Goal: Task Accomplishment & Management: Complete application form

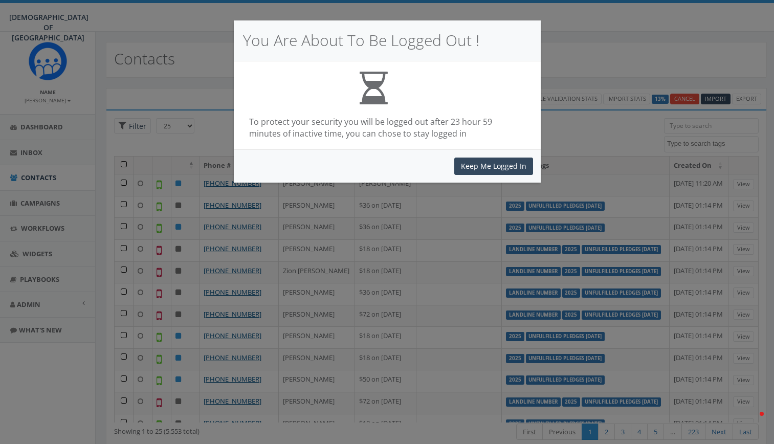
select select
click at [478, 165] on button "Keep Me Logged In" at bounding box center [493, 166] width 79 height 17
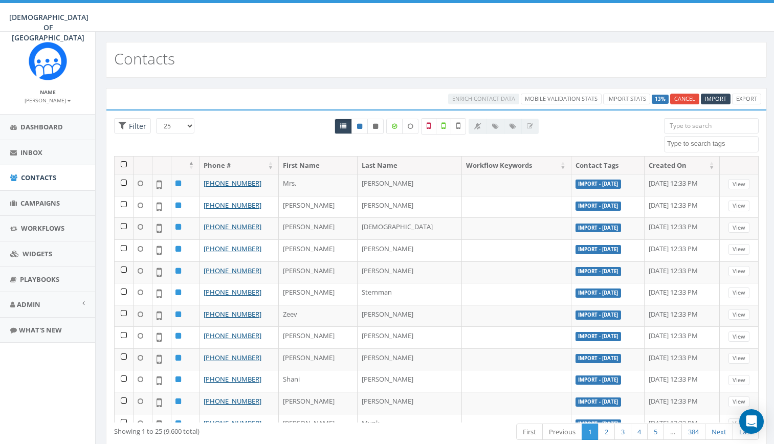
select select
click at [697, 148] on textarea "Search" at bounding box center [712, 143] width 91 height 9
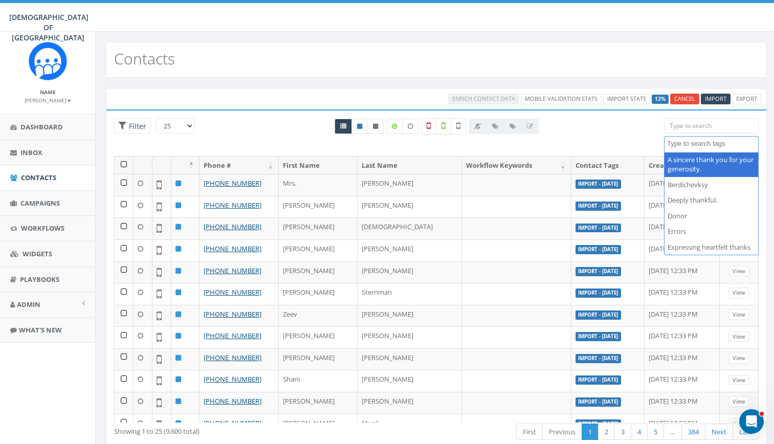
scroll to position [73, 0]
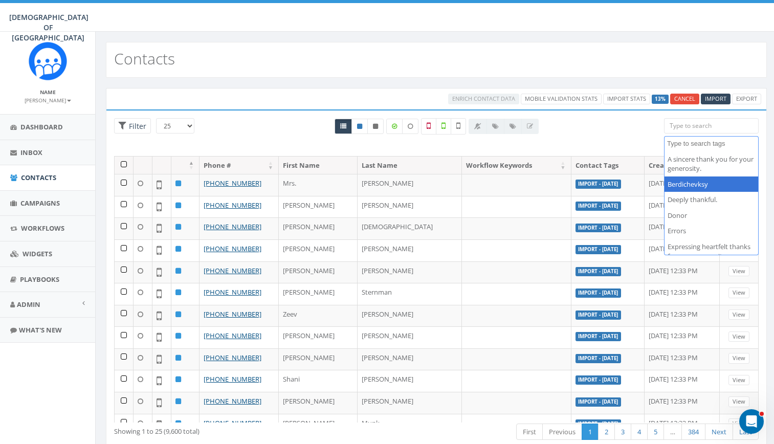
select select "Berdichevksy"
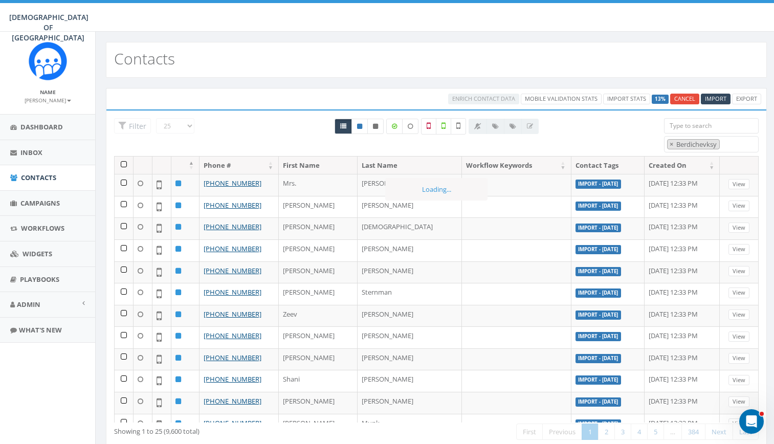
scroll to position [46, 0]
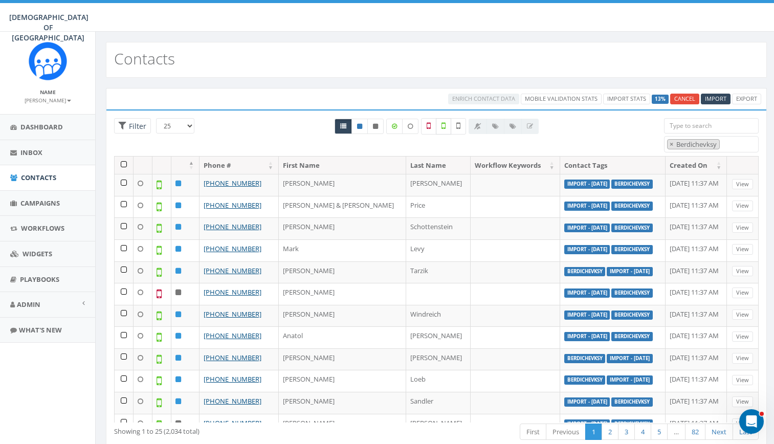
click at [447, 127] on label at bounding box center [443, 126] width 15 height 16
checkbox input "true"
click at [683, 95] on link "Cancel" at bounding box center [684, 99] width 29 height 11
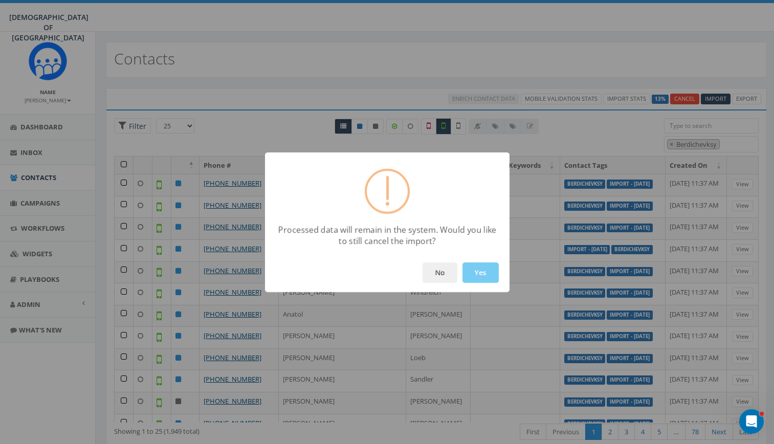
click at [484, 271] on button "Yes" at bounding box center [480, 272] width 36 height 20
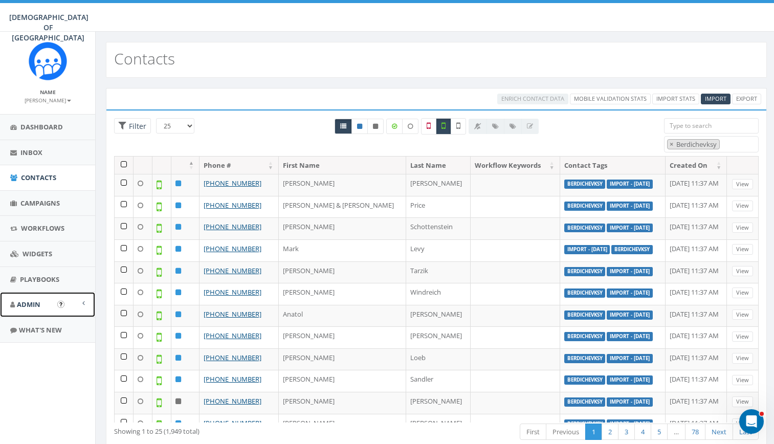
click at [45, 306] on link "Admin" at bounding box center [47, 304] width 95 height 25
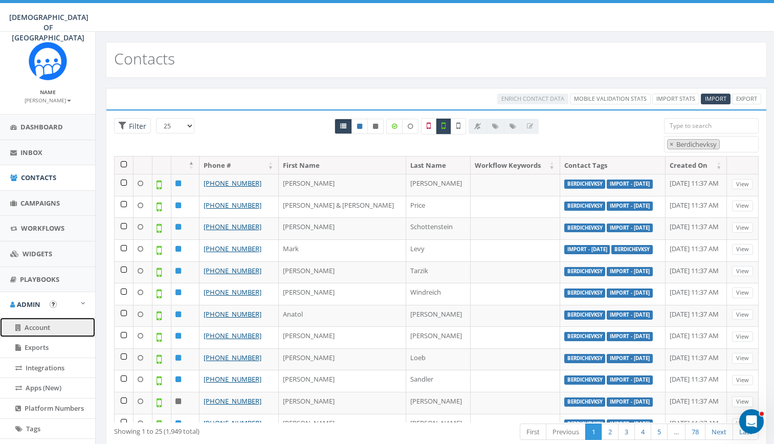
click at [42, 324] on span "Account" at bounding box center [38, 327] width 26 height 9
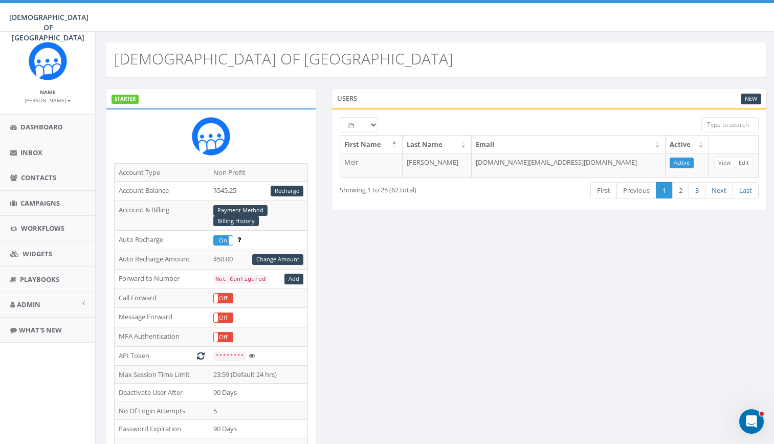
click at [635, 16] on div "4.38 % of Available Amount Used You have used 4.38 % of your available amount." at bounding box center [661, 17] width 240 height 29
click at [45, 182] on span "Contacts" at bounding box center [38, 177] width 35 height 9
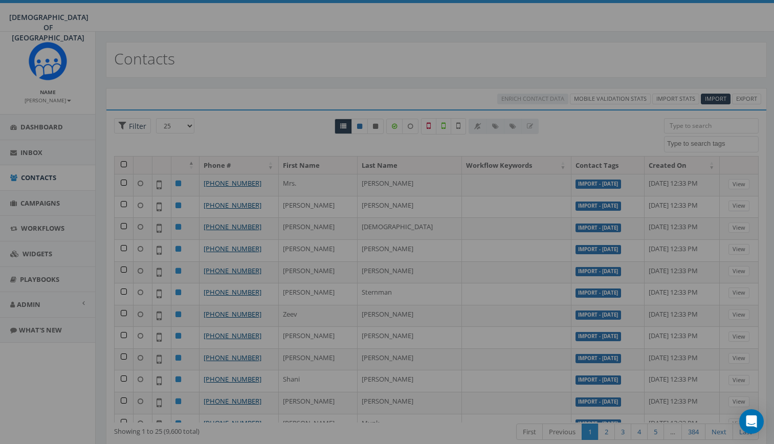
select select
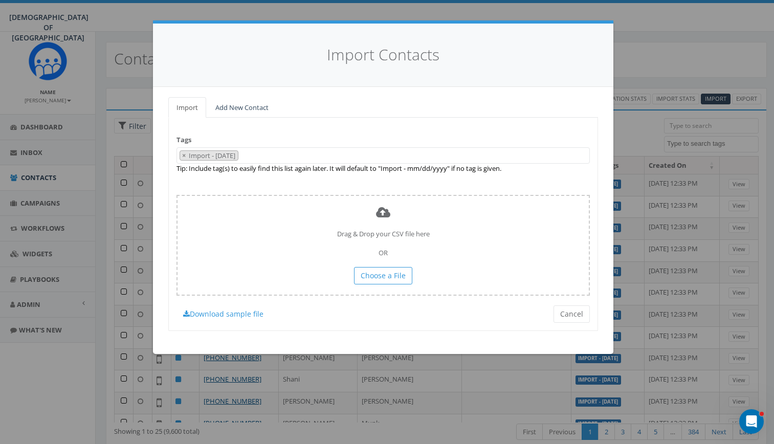
drag, startPoint x: 323, startPoint y: 162, endPoint x: 315, endPoint y: 158, distance: 8.7
click at [315, 158] on span "× Import - [DATE]" at bounding box center [382, 155] width 413 height 17
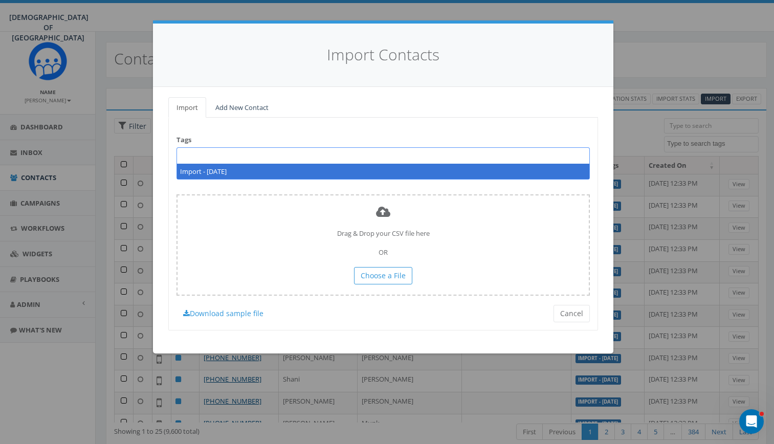
select select
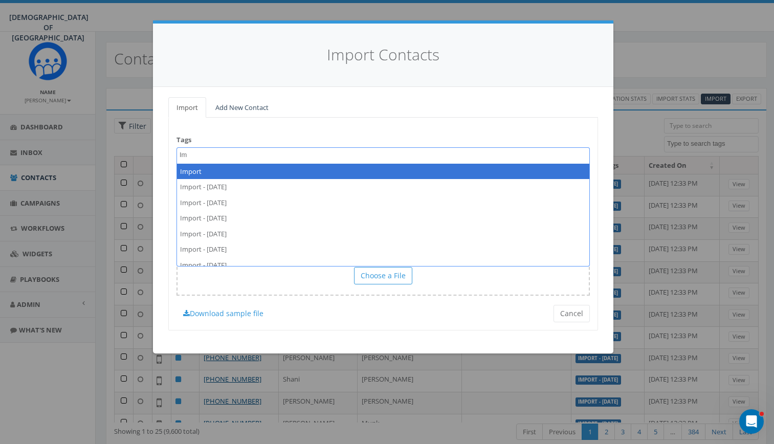
type textarea "I"
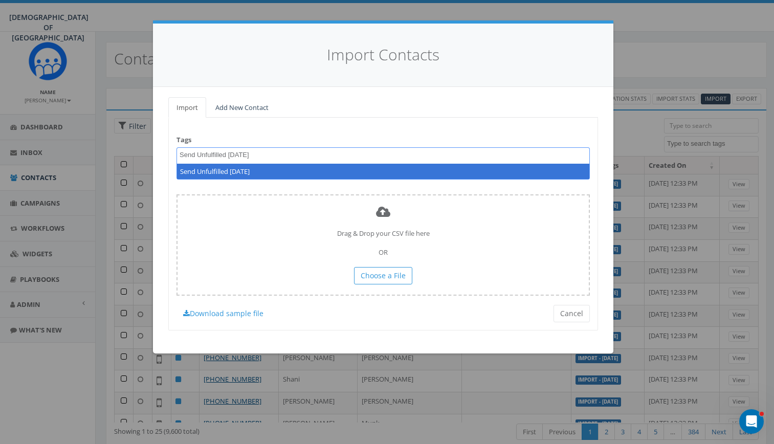
type textarea "Send Unfulfilled [DATE]"
select select "Send Unfulfilled July 28"
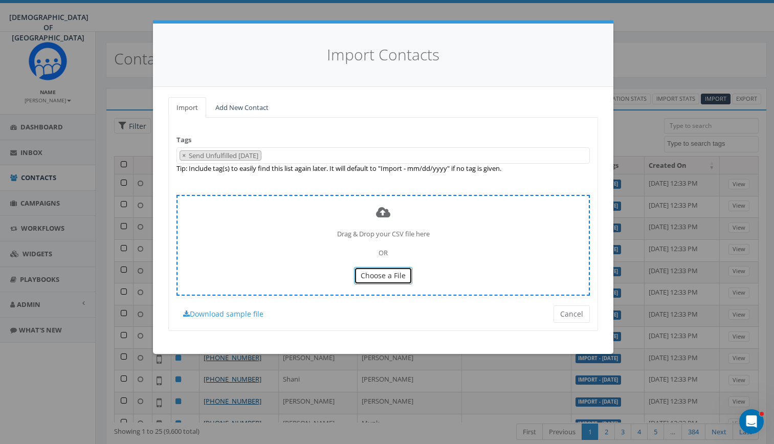
click at [377, 283] on button "Choose a File" at bounding box center [383, 275] width 58 height 17
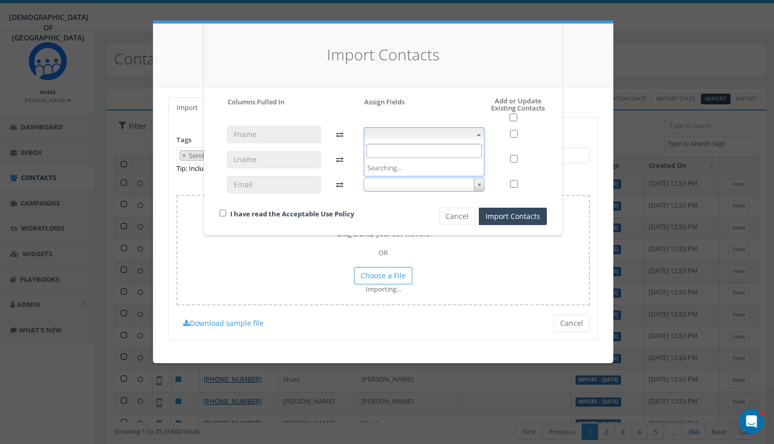
click at [455, 132] on span at bounding box center [424, 134] width 121 height 14
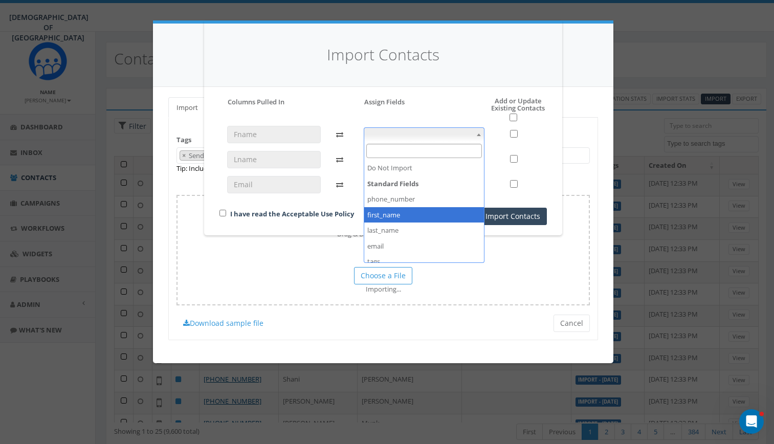
select select "first_name"
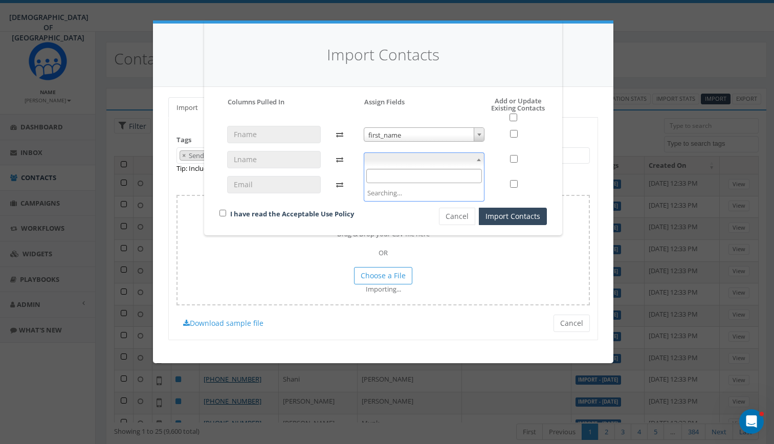
click at [414, 162] on span at bounding box center [424, 159] width 121 height 14
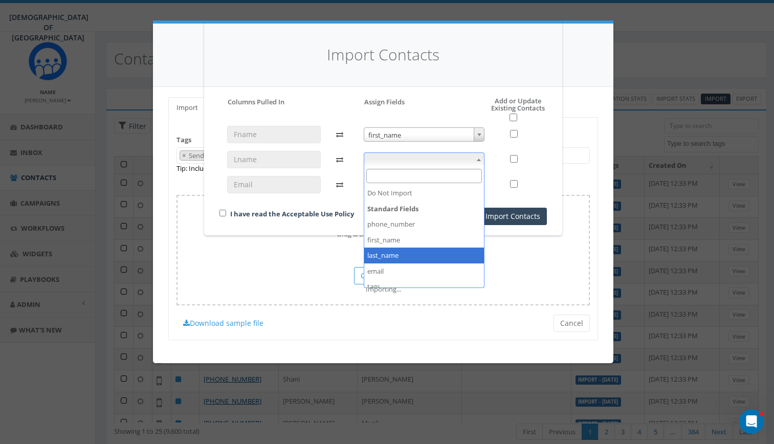
select select "last_name"
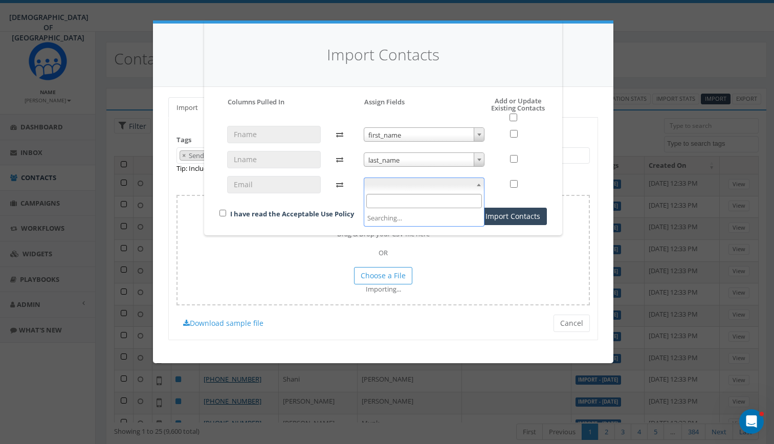
click at [404, 188] on span at bounding box center [424, 184] width 121 height 14
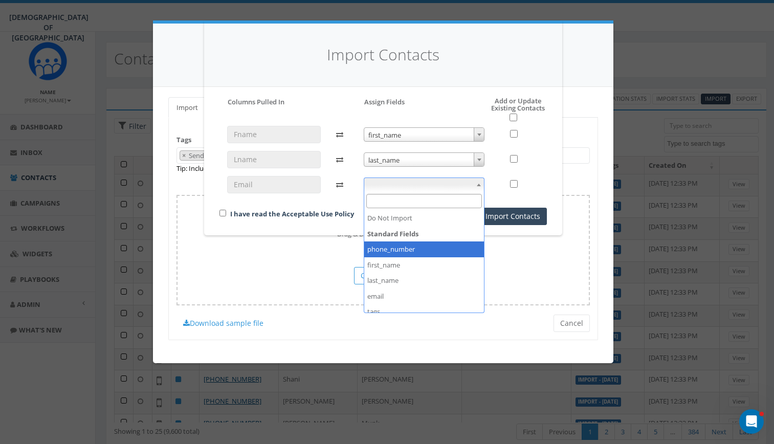
select select "phone_number"
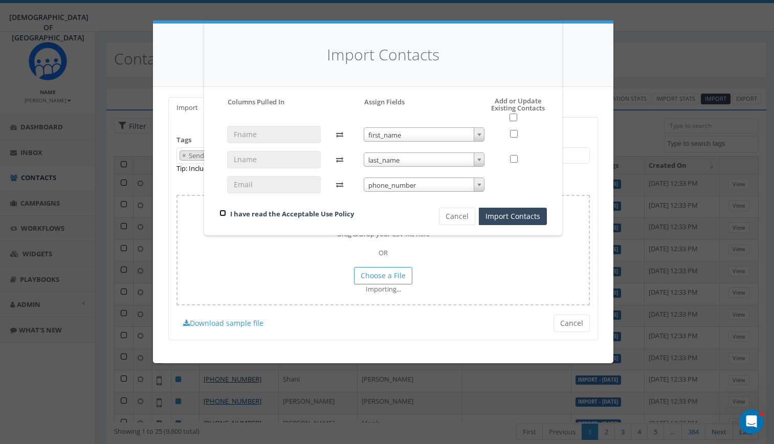
click at [221, 213] on input "checkbox" at bounding box center [222, 213] width 7 height 7
checkbox input "true"
click at [521, 222] on button "Import Contacts" at bounding box center [513, 216] width 68 height 17
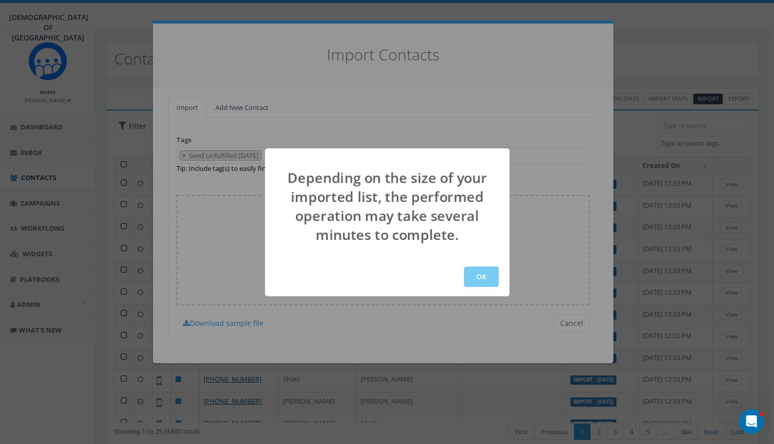
click at [476, 278] on button "OK" at bounding box center [481, 276] width 35 height 20
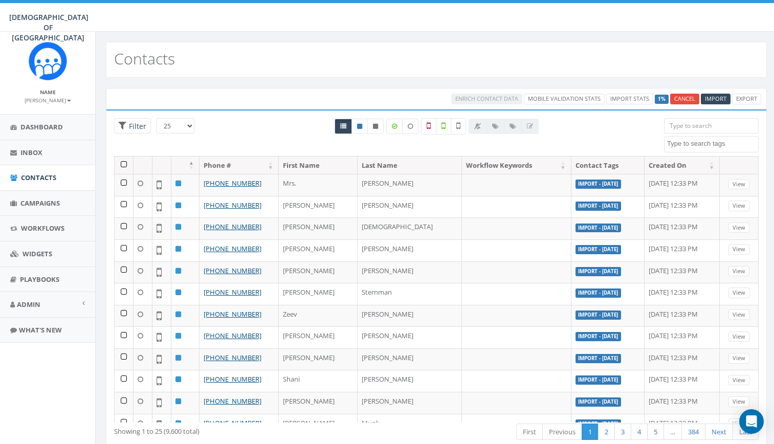
select select
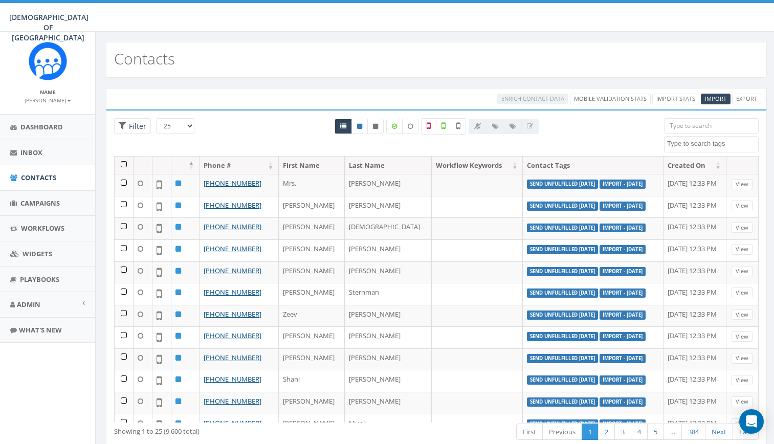
select select
click at [630, 59] on div "Contacts" at bounding box center [436, 60] width 661 height 36
